Goal: Task Accomplishment & Management: Complete application form

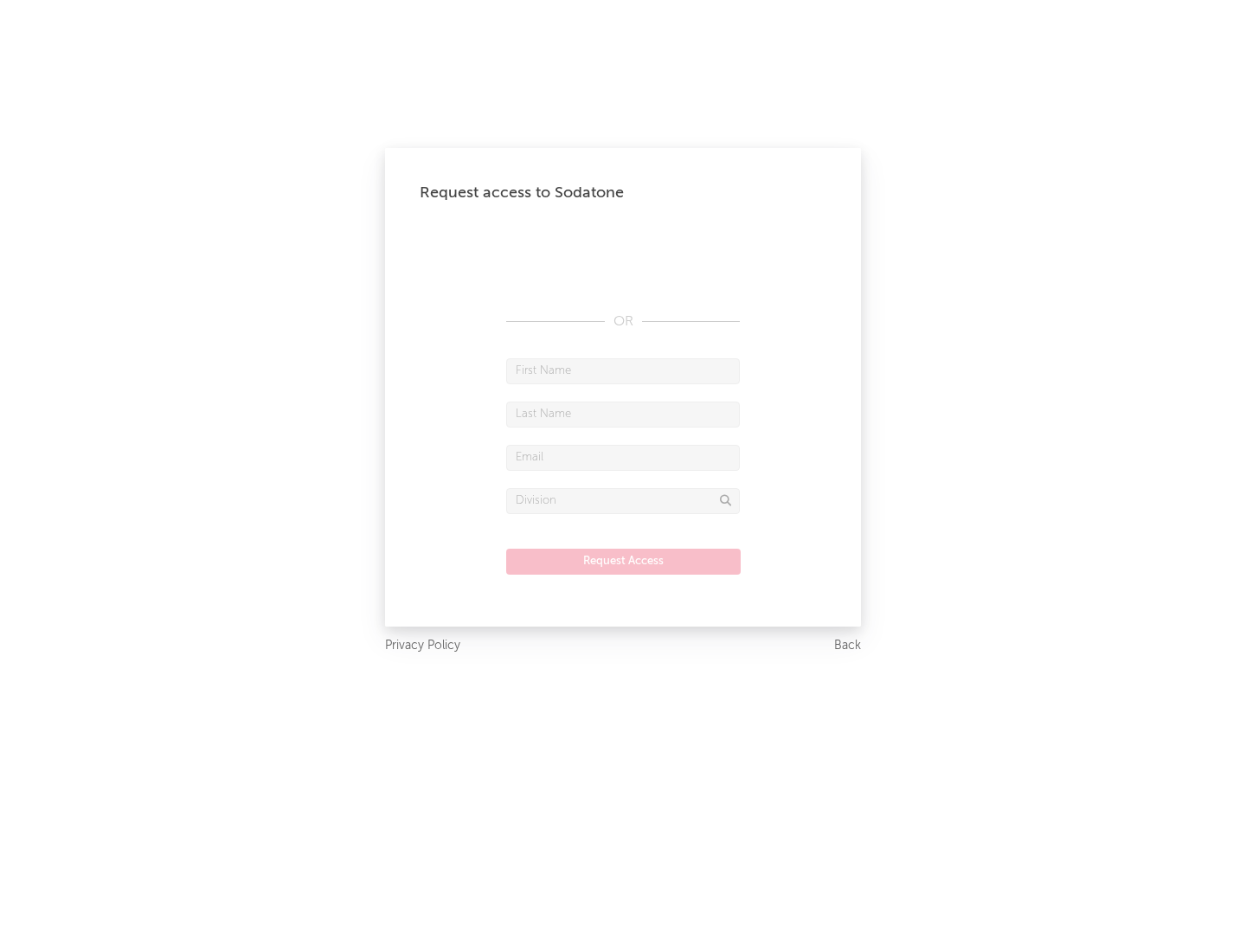
click at [623, 370] on input "text" at bounding box center [622, 371] width 234 height 26
type input "[PERSON_NAME]"
click at [623, 413] on input "text" at bounding box center [622, 414] width 234 height 26
type input "[PERSON_NAME]"
click at [623, 457] on input "text" at bounding box center [622, 458] width 234 height 26
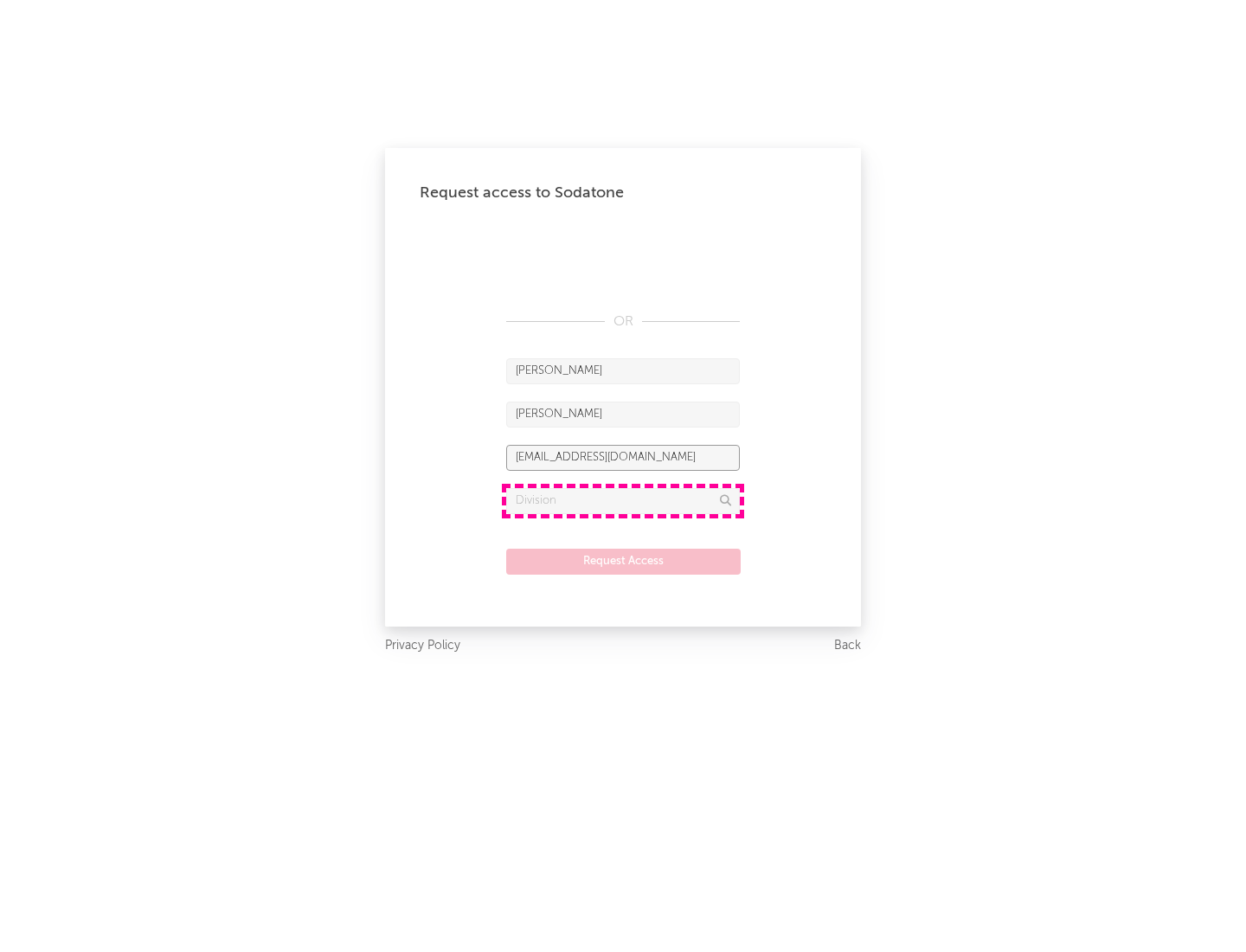
type input "[EMAIL_ADDRESS][DOMAIN_NAME]"
click at [623, 500] on input "text" at bounding box center [622, 501] width 234 height 26
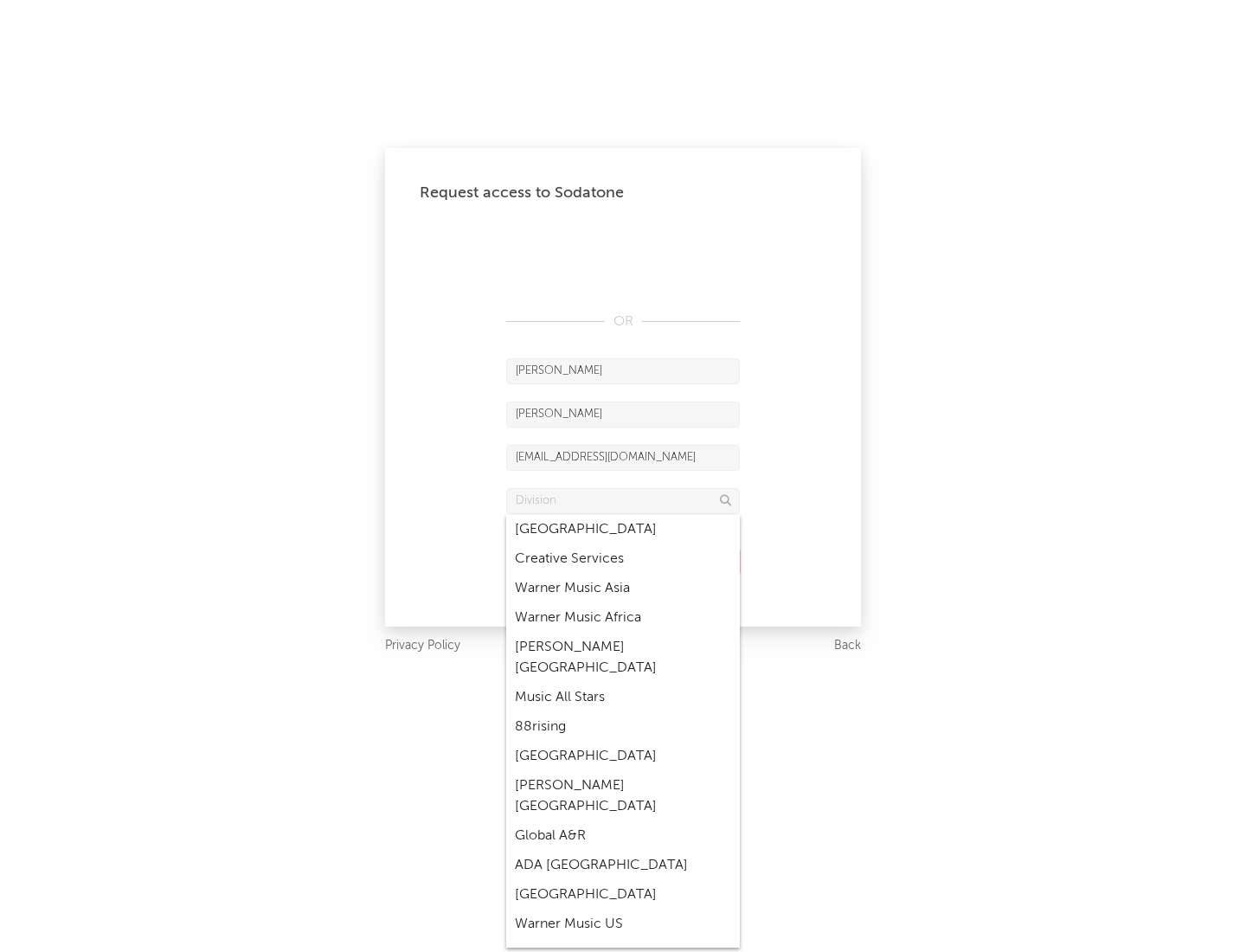
click at [623, 683] on div "Music All Stars" at bounding box center [622, 697] width 234 height 30
type input "Music All Stars"
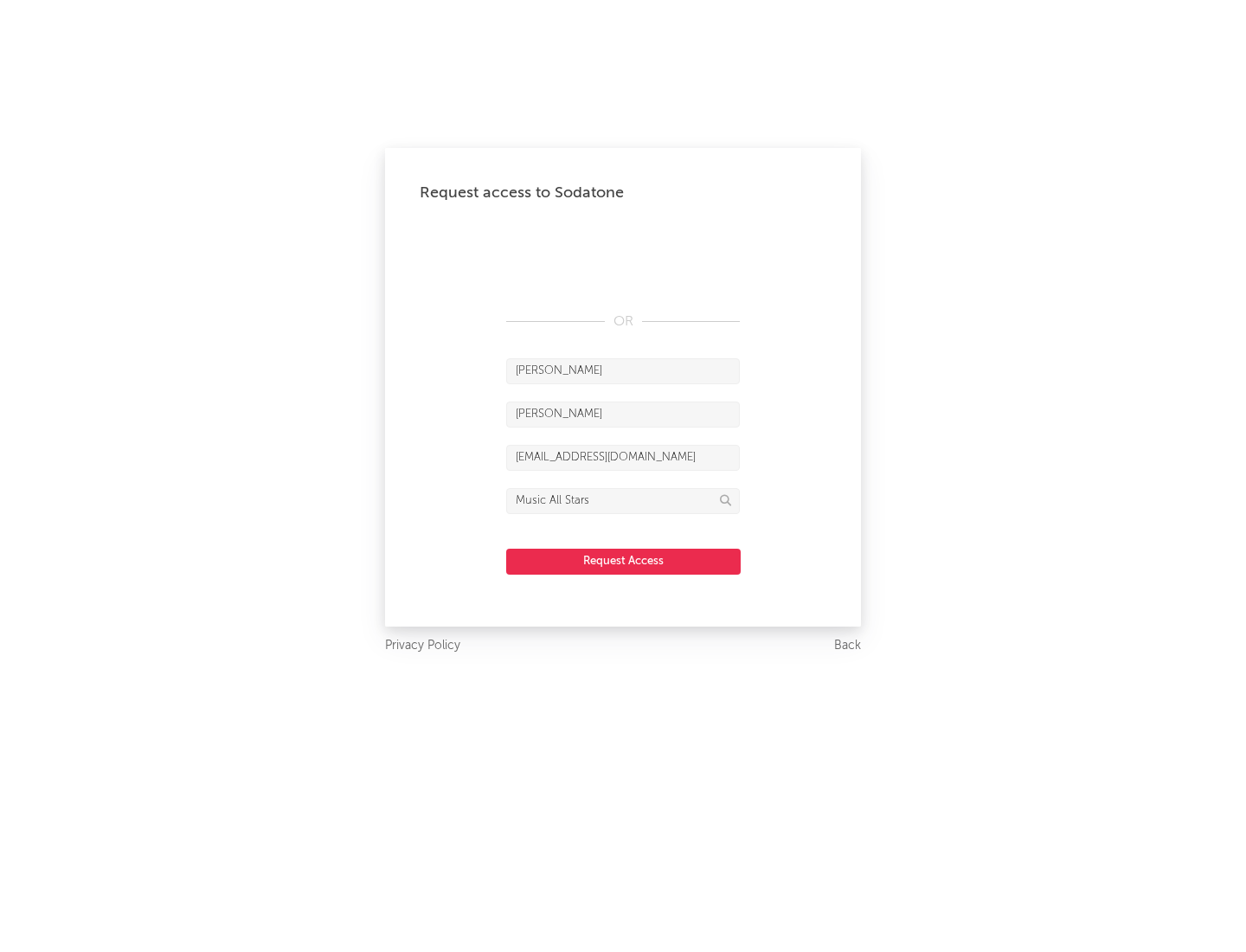
click at [623, 561] on button "Request Access" at bounding box center [623, 561] width 235 height 26
